Goal: Task Accomplishment & Management: Use online tool/utility

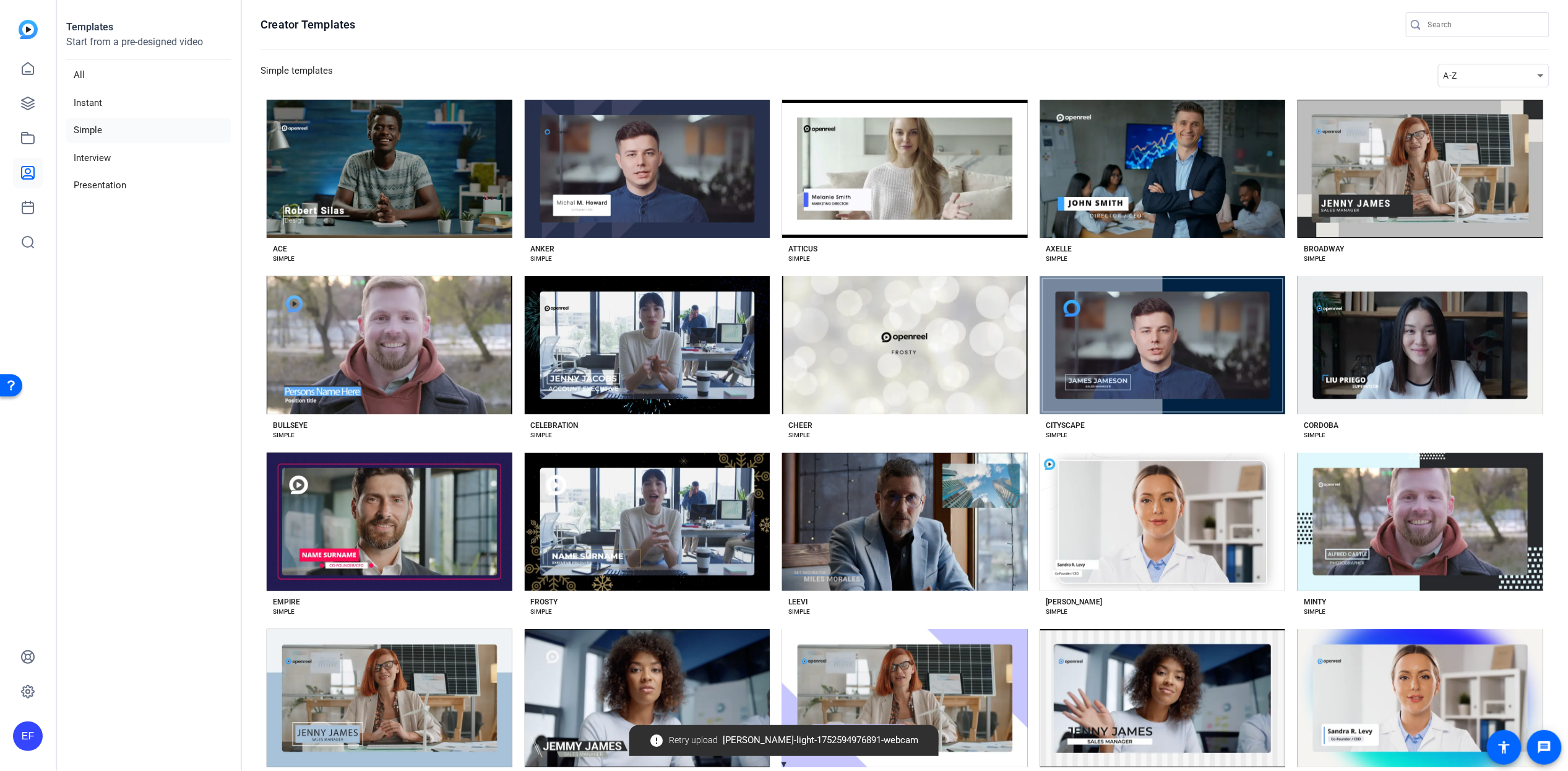
click at [784, 763] on span "▼" at bounding box center [784, 764] width 9 height 11
click at [784, 763] on span "▲" at bounding box center [784, 764] width 9 height 11
click at [743, 738] on span "error Retry upload [PERSON_NAME]-light-1752594976891-webcam" at bounding box center [784, 740] width 282 height 22
click at [686, 738] on span "Retry upload" at bounding box center [693, 740] width 49 height 13
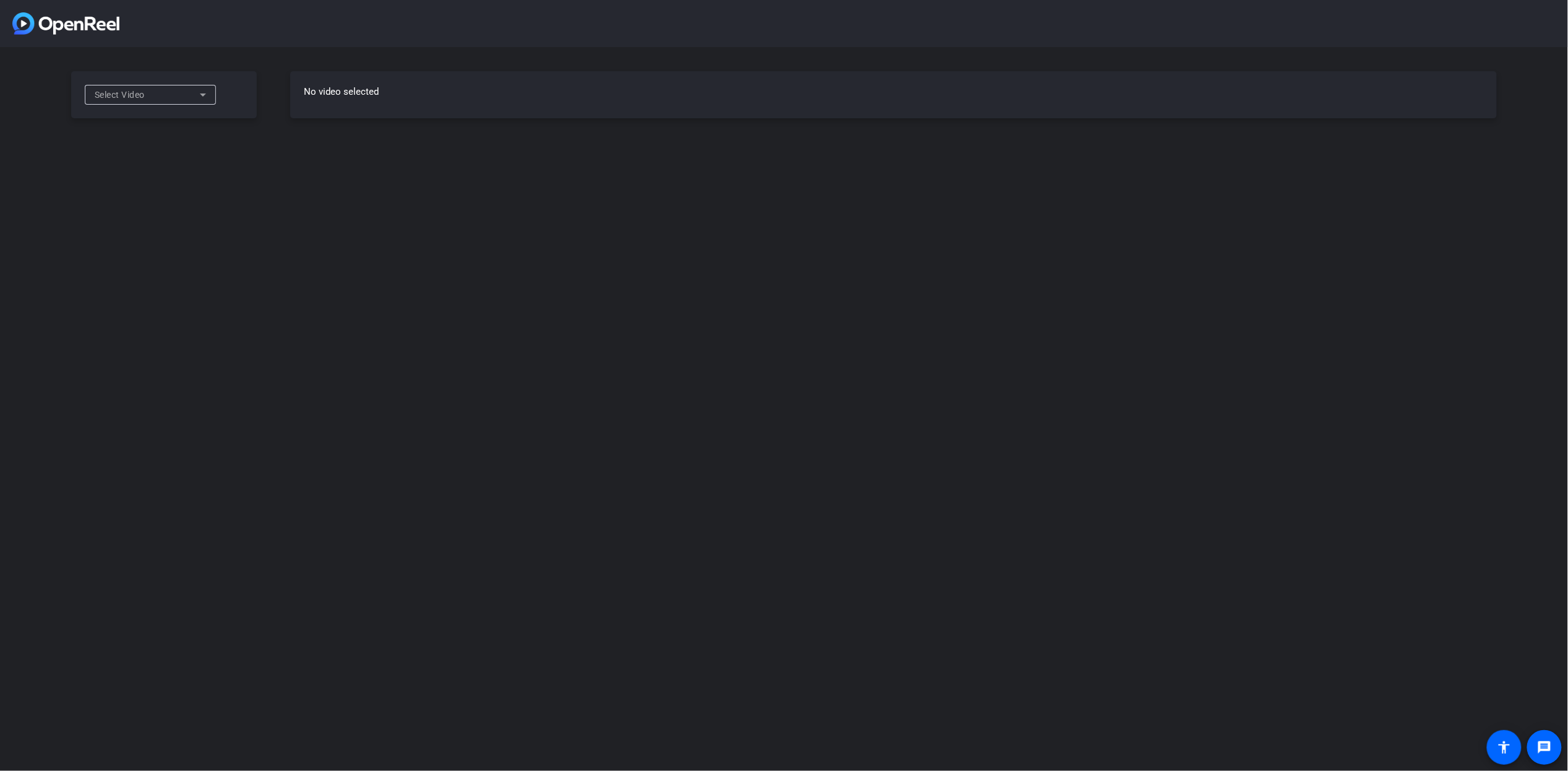
click at [408, 105] on div "No video selected" at bounding box center [894, 94] width 1207 height 47
click at [212, 98] on div "Select Video" at bounding box center [150, 94] width 131 height 20
click at [174, 129] on span "[PERSON_NAME]-light-1752594976891-webcam" at bounding box center [151, 124] width 111 height 30
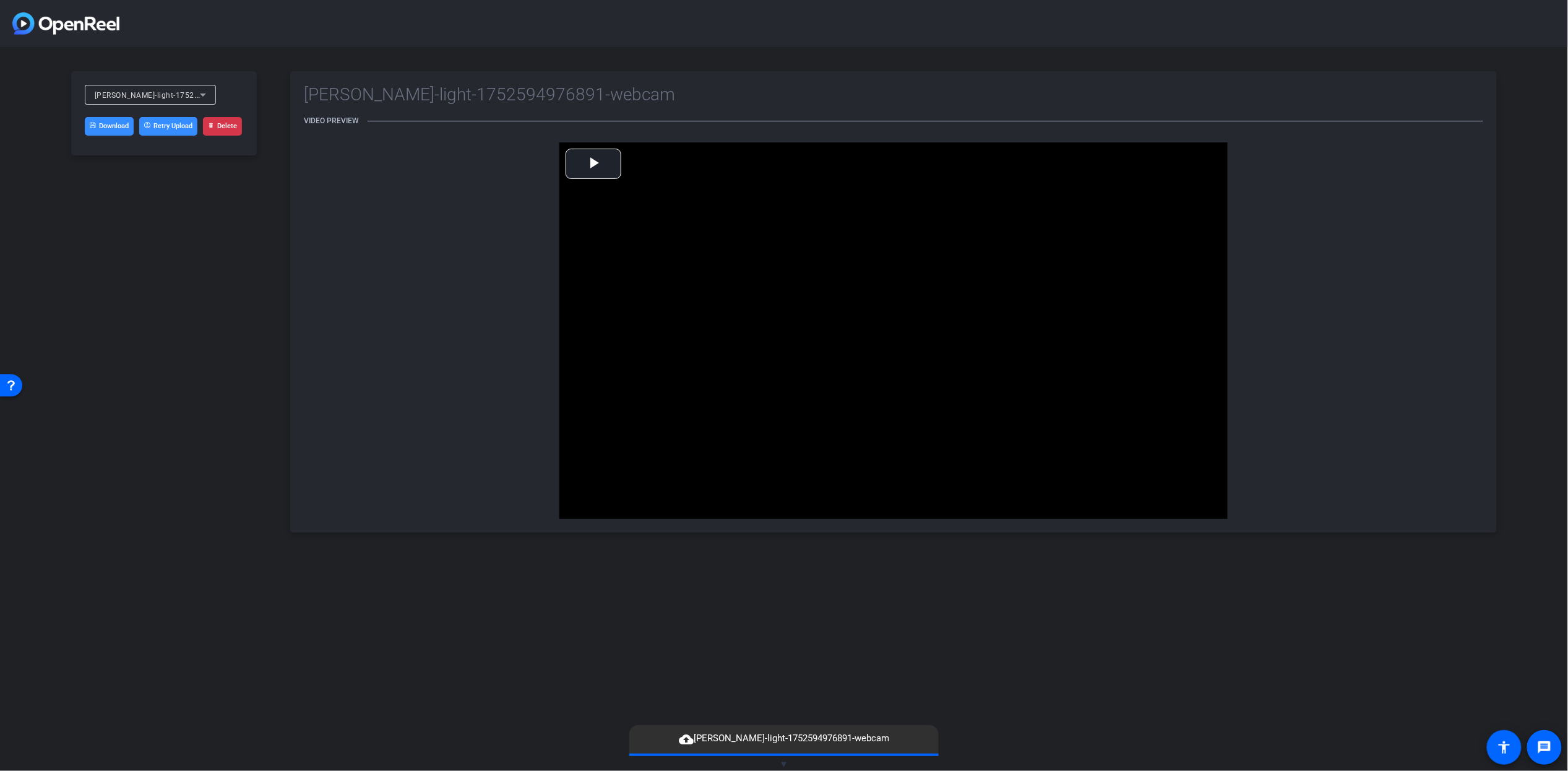
click at [109, 132] on link "Download" at bounding box center [109, 126] width 49 height 18
click at [593, 163] on span "Video Player" at bounding box center [593, 163] width 0 height 0
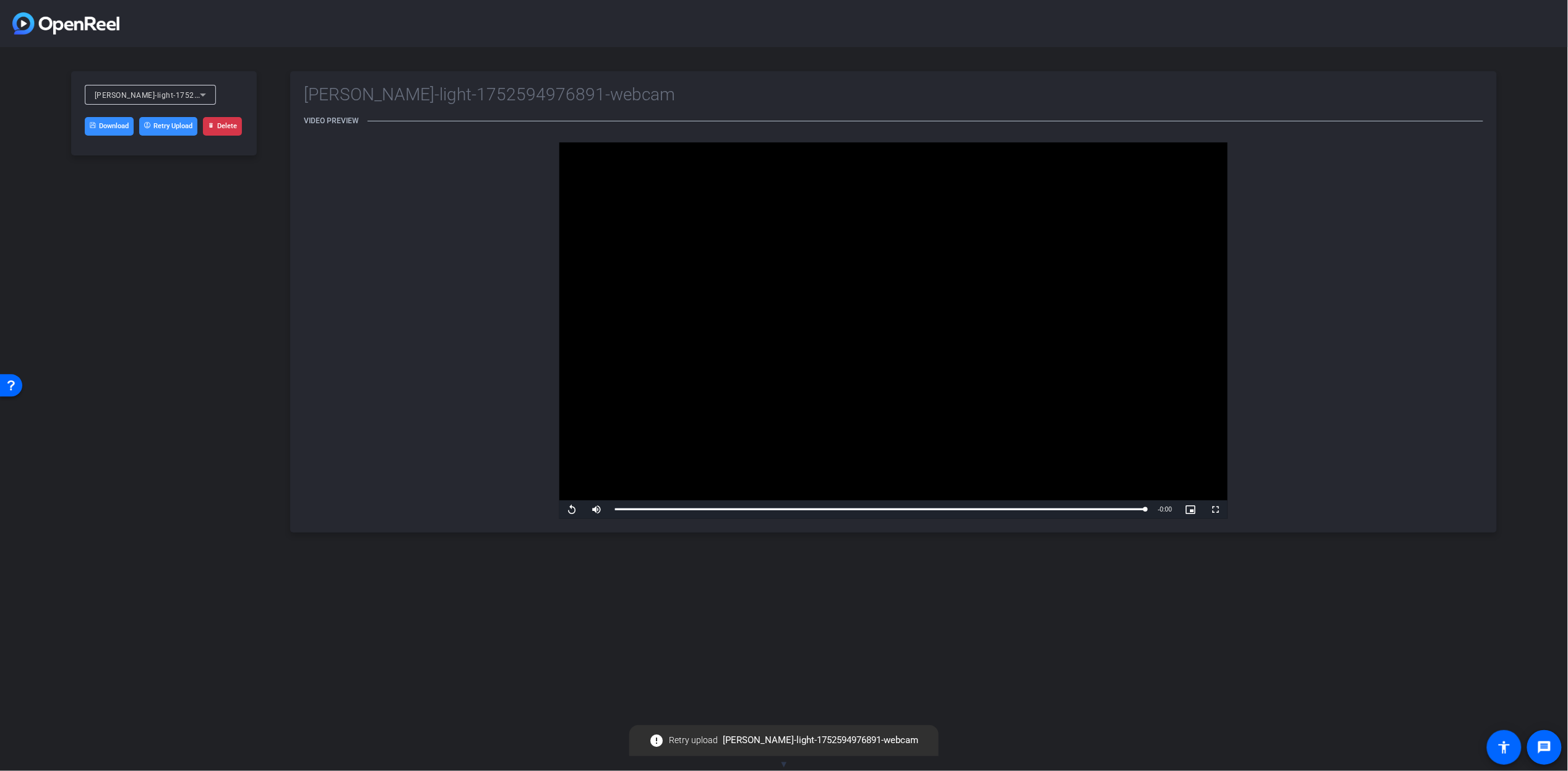
click at [231, 136] on div "Erin Flaherty-light-1752594976891-webcam Download Retry Upload Delete" at bounding box center [163, 113] width 186 height 84
click at [219, 129] on button "Delete" at bounding box center [223, 126] width 39 height 18
